Goal: Task Accomplishment & Management: Use online tool/utility

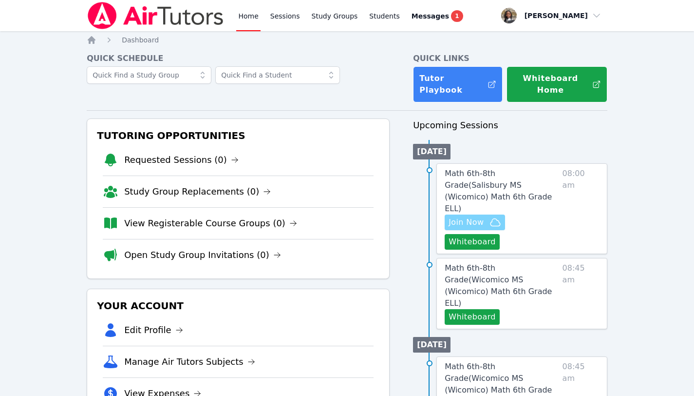
click at [476, 216] on span "Join Now" at bounding box center [466, 222] width 35 height 12
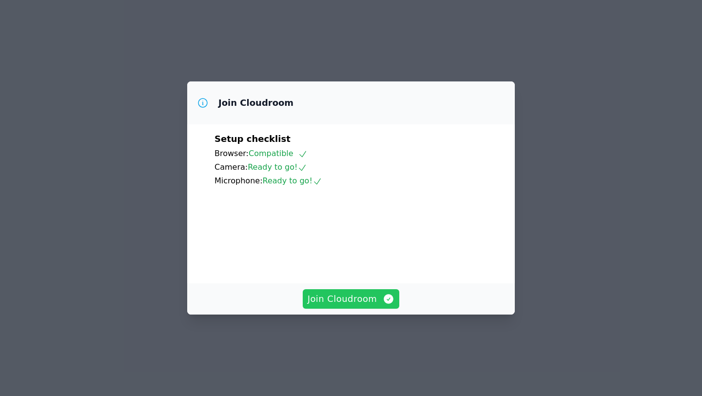
click at [367, 306] on span "Join Cloudroom" at bounding box center [351, 299] width 87 height 14
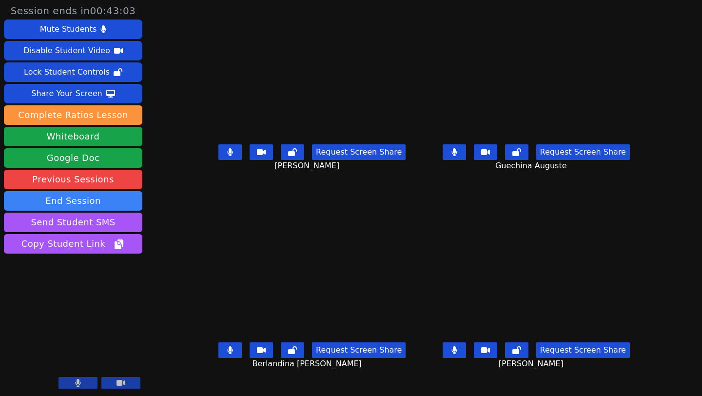
click at [218, 355] on button at bounding box center [229, 350] width 23 height 16
click at [466, 159] on button at bounding box center [454, 152] width 23 height 16
click at [457, 354] on icon at bounding box center [453, 350] width 5 height 8
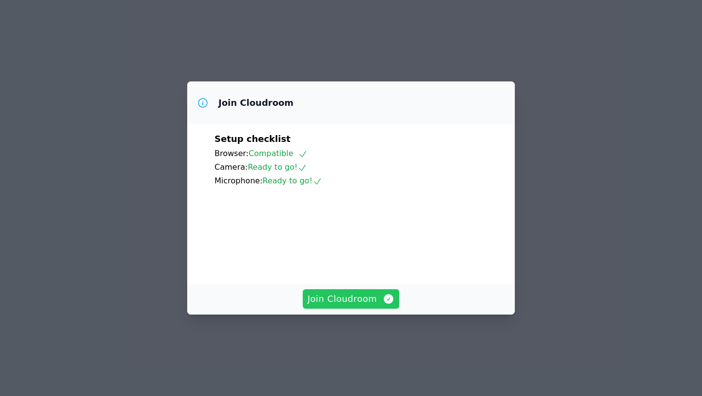
click at [365, 306] on span "Join Cloudroom" at bounding box center [351, 299] width 87 height 14
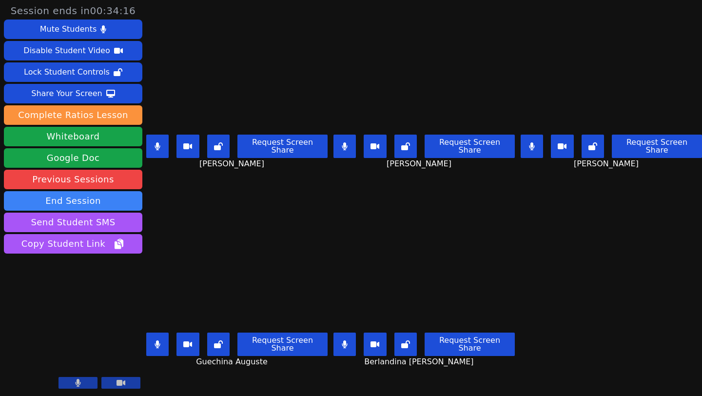
click at [81, 371] on video at bounding box center [73, 353] width 138 height 78
click at [77, 381] on icon at bounding box center [78, 383] width 5 height 8
click at [107, 389] on div at bounding box center [99, 383] width 82 height 13
click at [108, 386] on button at bounding box center [120, 383] width 39 height 12
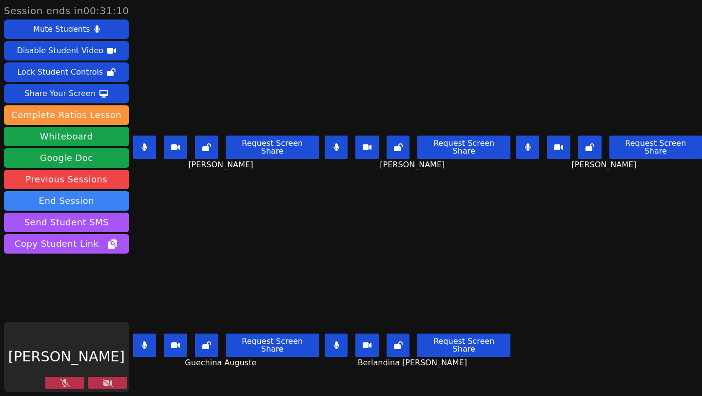
click at [108, 386] on button at bounding box center [107, 383] width 39 height 12
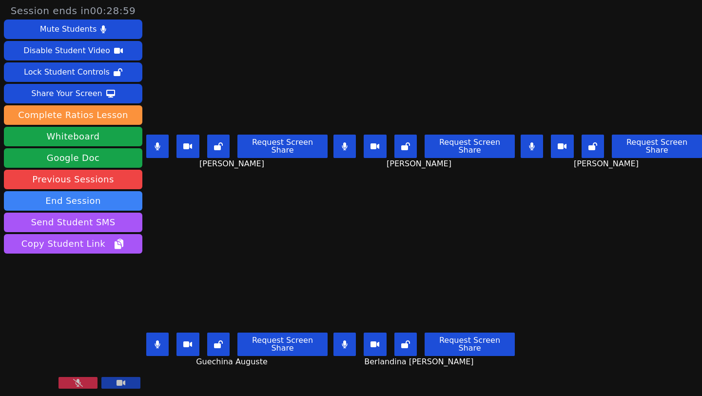
click at [84, 387] on button at bounding box center [77, 383] width 39 height 12
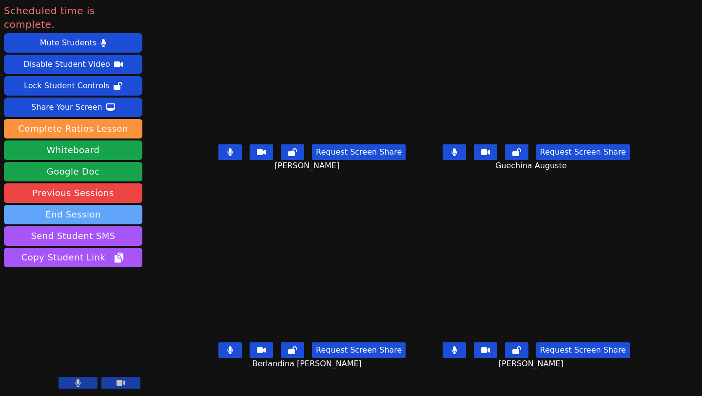
click at [110, 205] on button "End Session" at bounding box center [73, 214] width 138 height 19
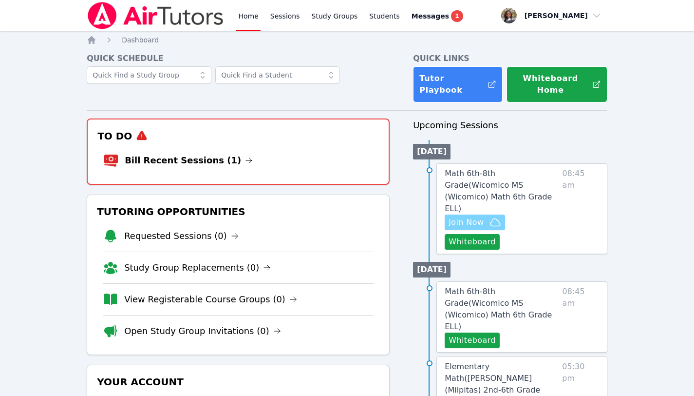
click at [474, 216] on span "Join Now" at bounding box center [466, 222] width 35 height 12
click at [469, 216] on span "Join Now" at bounding box center [466, 222] width 35 height 12
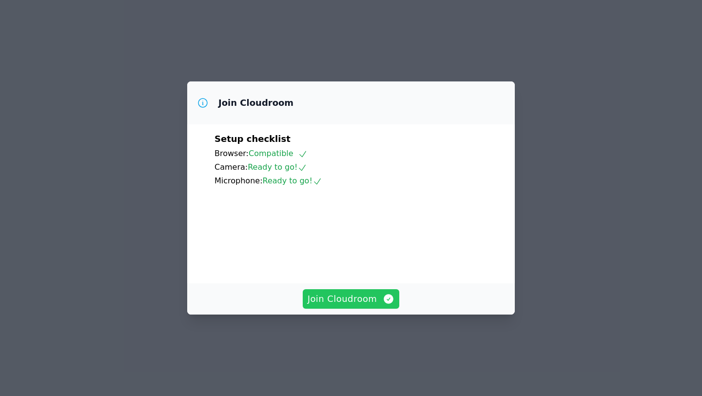
click at [333, 306] on span "Join Cloudroom" at bounding box center [351, 299] width 87 height 14
click at [321, 306] on span "Join Cloudroom" at bounding box center [351, 299] width 87 height 14
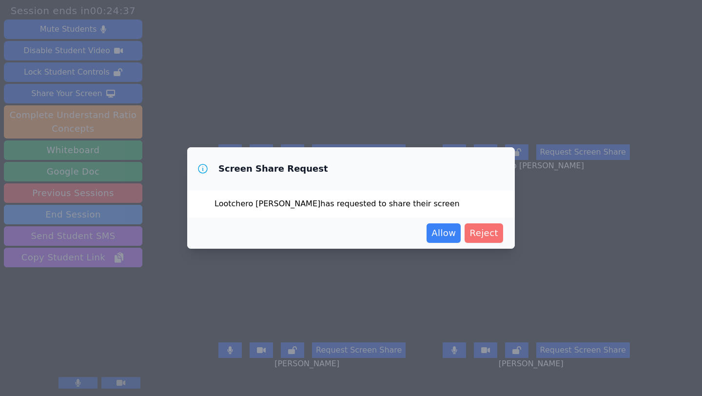
click at [488, 231] on span "Reject" at bounding box center [483, 233] width 29 height 14
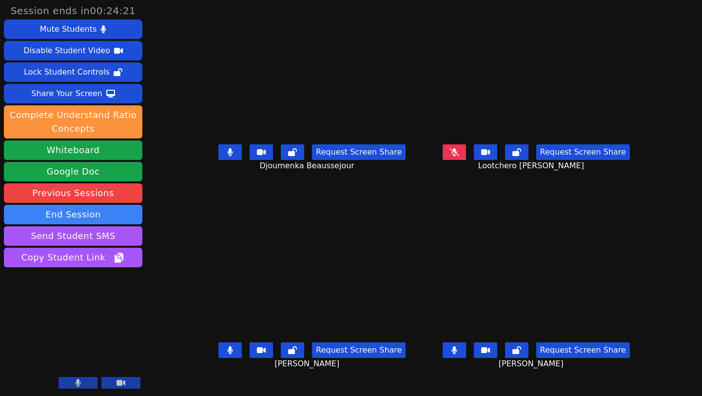
click at [228, 354] on icon at bounding box center [230, 350] width 5 height 8
click at [225, 354] on icon at bounding box center [230, 350] width 10 height 8
click at [466, 356] on button at bounding box center [454, 350] width 23 height 16
click at [466, 358] on button at bounding box center [454, 350] width 23 height 16
click at [466, 357] on button at bounding box center [454, 350] width 23 height 16
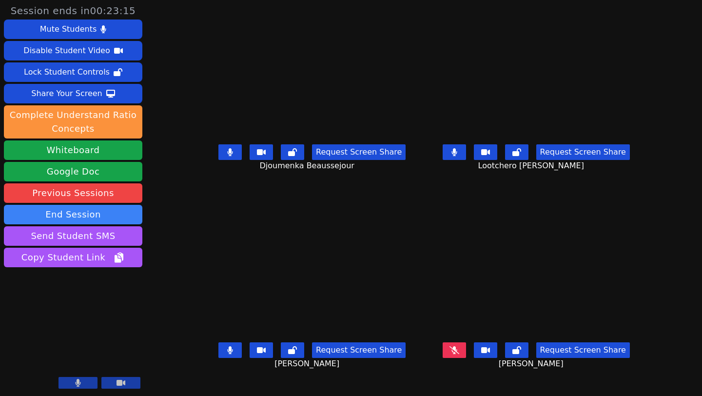
click at [459, 354] on icon at bounding box center [454, 350] width 10 height 8
click at [466, 358] on button at bounding box center [454, 350] width 23 height 16
click at [521, 354] on icon at bounding box center [516, 350] width 9 height 8
click at [459, 354] on icon at bounding box center [454, 350] width 10 height 8
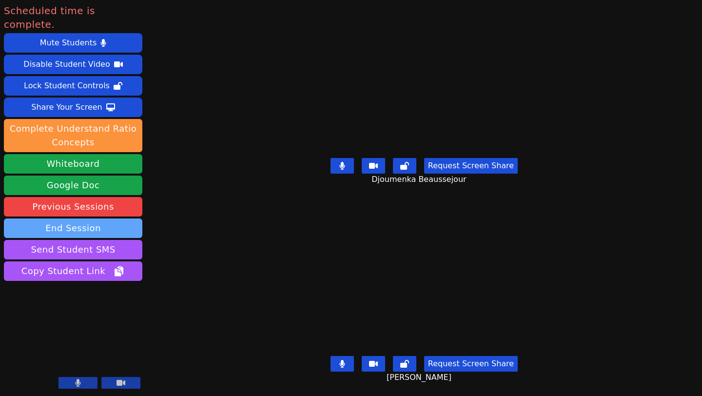
click at [79, 218] on button "End Session" at bounding box center [73, 227] width 138 height 19
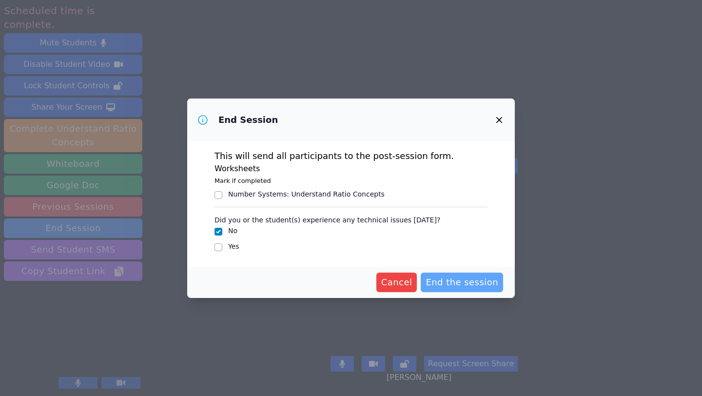
click at [446, 272] on div "Cancel End the session" at bounding box center [350, 282] width 327 height 31
